Goal: Download file/media

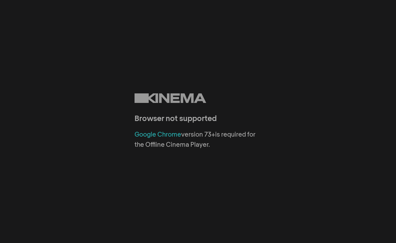
click at [162, 135] on link "Google Chrome" at bounding box center [157, 134] width 47 height 6
click at [171, 136] on link "Google Chrome" at bounding box center [157, 134] width 47 height 6
click at [170, 133] on link "Google Chrome" at bounding box center [157, 134] width 47 height 6
click at [167, 135] on link "Google Chrome" at bounding box center [157, 134] width 47 height 6
